Goal: Task Accomplishment & Management: Complete application form

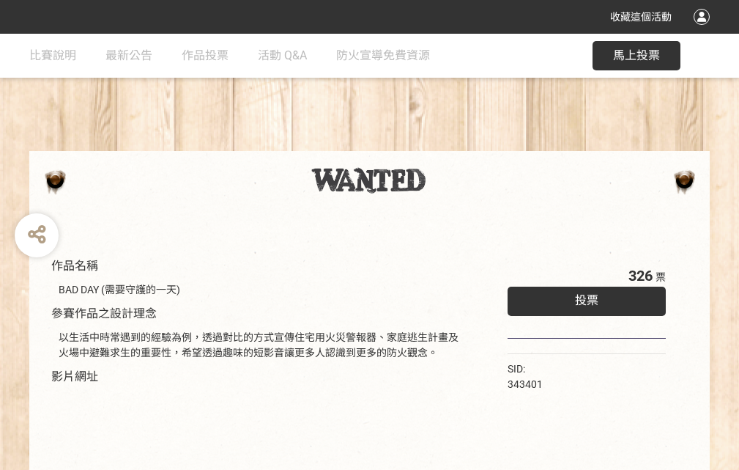
click at [704, 31] on div "收藏這個活動" at bounding box center [369, 17] width 739 height 34
click at [458, 144] on div "作品名稱 BAD DAY (需要守護的一天) 參賽作品之設計理念 以生活中時常遇到的經驗為例，透過對比的方式宣傳住宅用火災警報器、家庭逃生計畫及火場中避難求生…" at bounding box center [369, 342] width 739 height 616
click at [583, 297] on span "投票" at bounding box center [586, 300] width 23 height 14
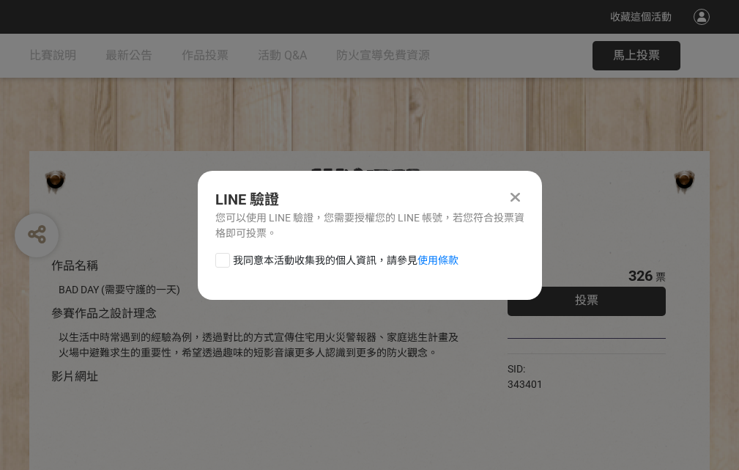
click at [221, 257] on div at bounding box center [222, 260] width 15 height 15
checkbox input "true"
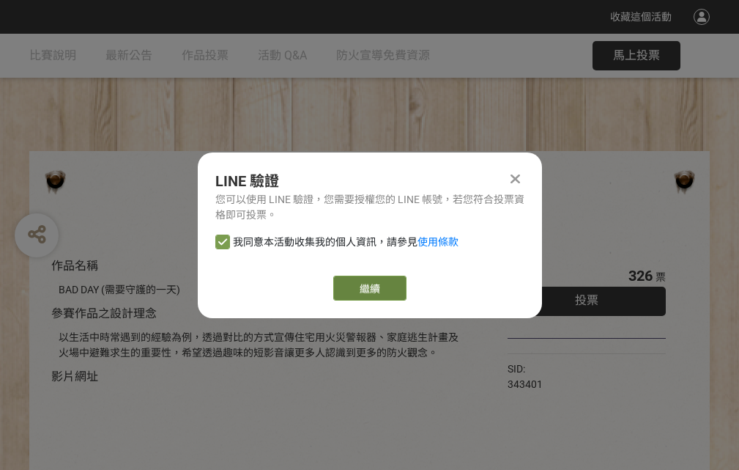
click at [369, 288] on link "繼續" at bounding box center [369, 287] width 73 height 25
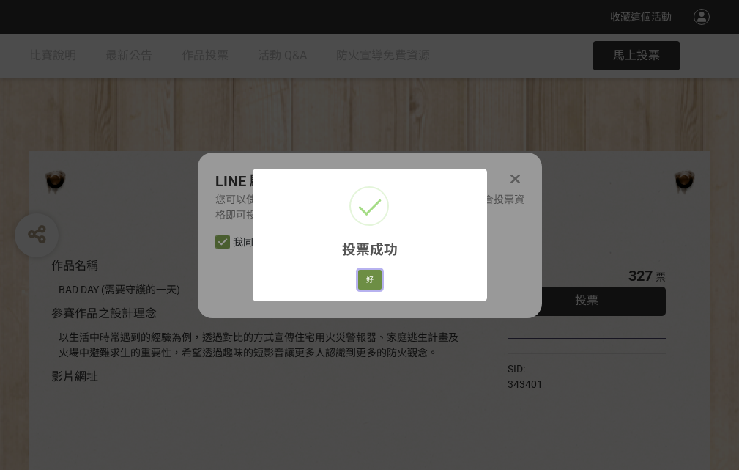
click at [366, 277] on button "好" at bounding box center [369, 280] width 23 height 21
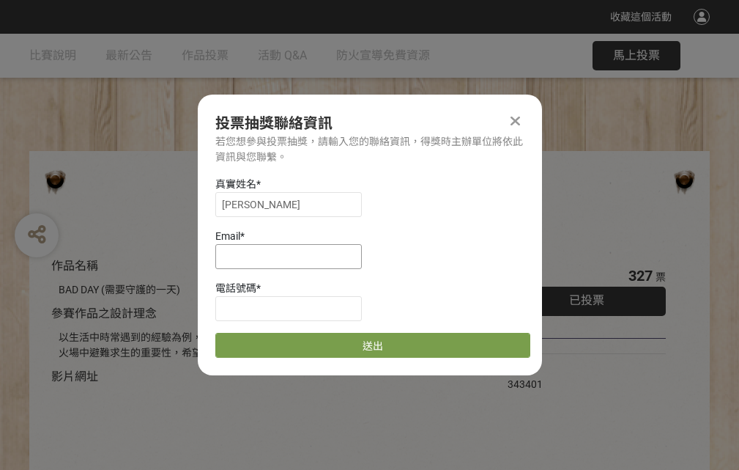
click at [293, 256] on input at bounding box center [288, 256] width 147 height 25
type input "[EMAIL_ADDRESS][DOMAIN_NAME]"
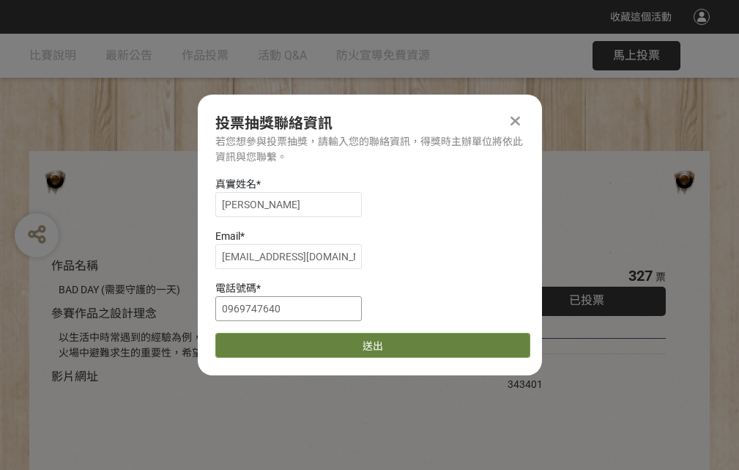
type input "0969747640"
click at [257, 340] on button "送出" at bounding box center [372, 345] width 315 height 25
